Goal: Navigation & Orientation: Find specific page/section

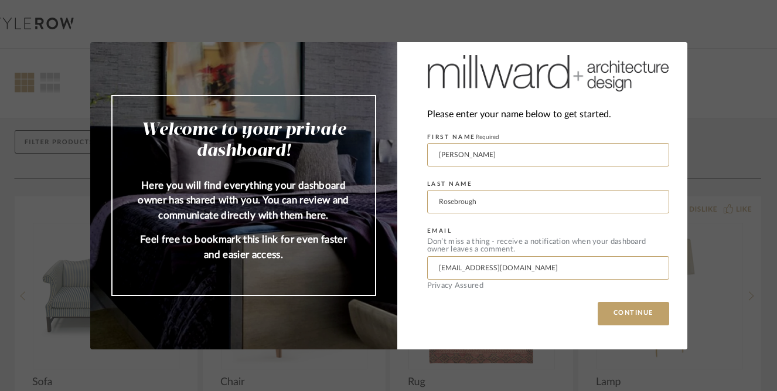
click at [698, 30] on div "Welcome to your private dashboard! Here you will find everything your dashboard…" at bounding box center [388, 195] width 777 height 391
click at [54, 108] on div "Welcome to your private dashboard! Here you will find everything your dashboard…" at bounding box center [388, 195] width 777 height 391
click at [63, 145] on div "Welcome to your private dashboard! Here you will find everything your dashboard…" at bounding box center [388, 195] width 777 height 391
click at [634, 314] on button "CONTINUE" at bounding box center [634, 313] width 72 height 23
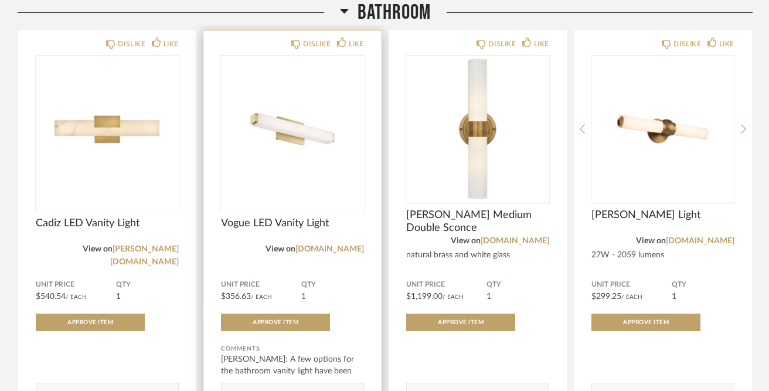
scroll to position [2147, 0]
